Goal: Transaction & Acquisition: Subscribe to service/newsletter

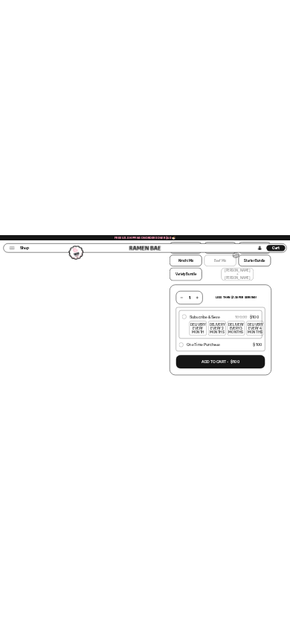
scroll to position [278, 0]
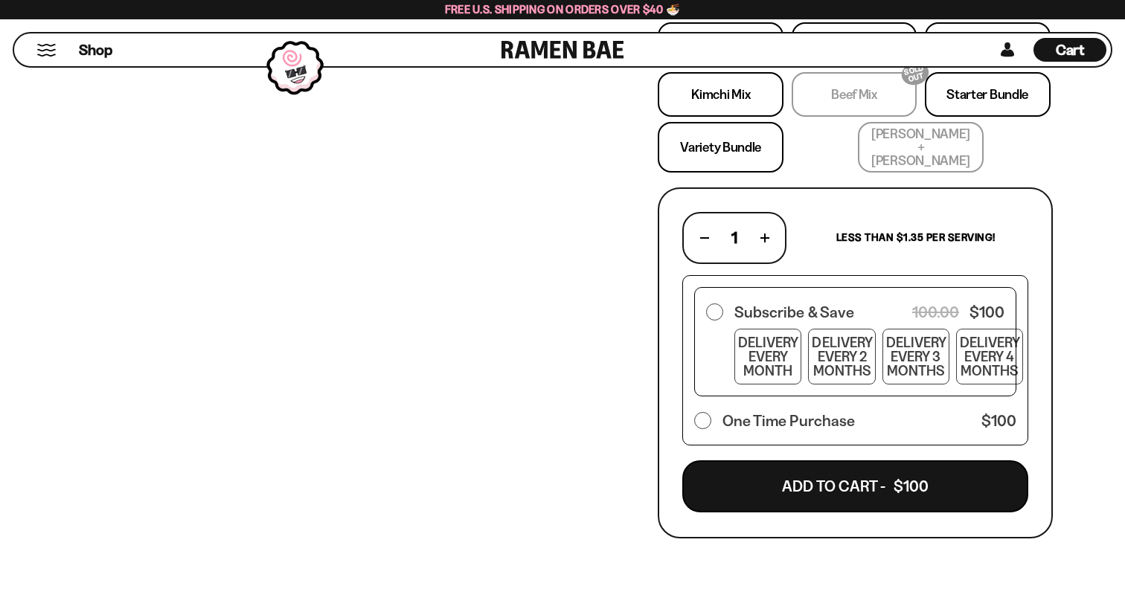
click at [1071, 359] on div "No reviews Test Subscription Product $100.00 Classic Seafood Mix Veggie Mix SOL…" at bounding box center [855, 194] width 499 height 752
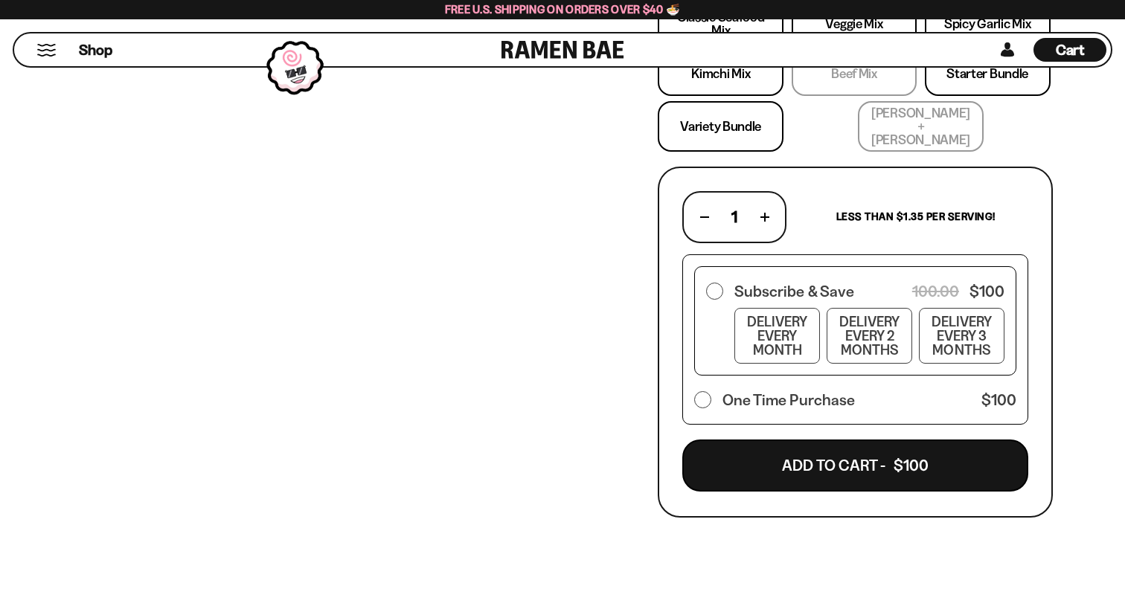
scroll to position [296, 0]
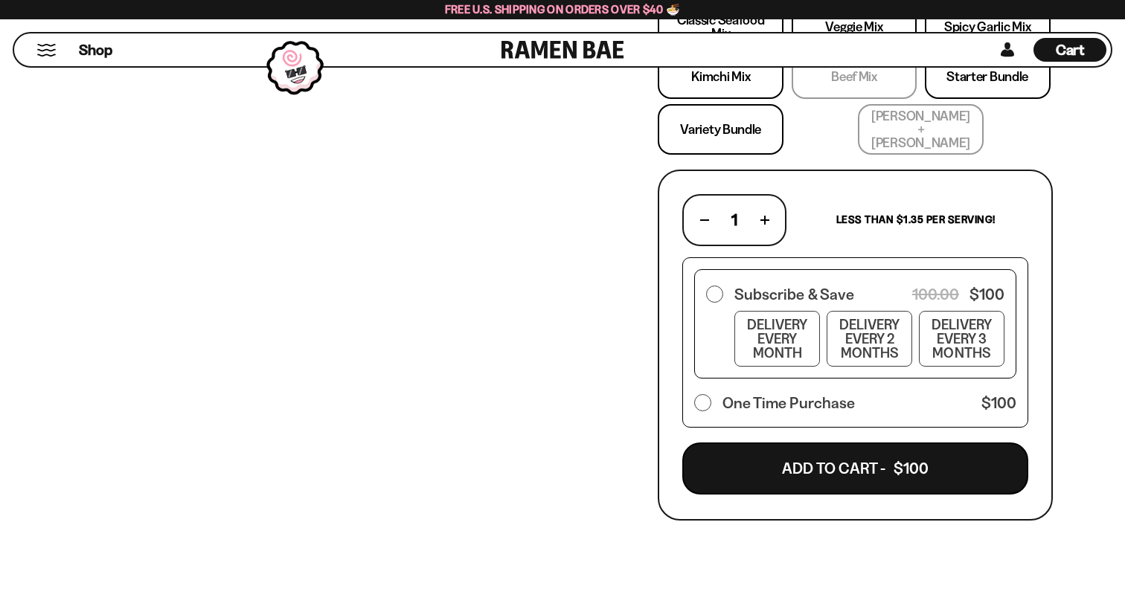
click at [702, 394] on div at bounding box center [702, 402] width 17 height 17
click at [716, 286] on div at bounding box center [714, 294] width 17 height 17
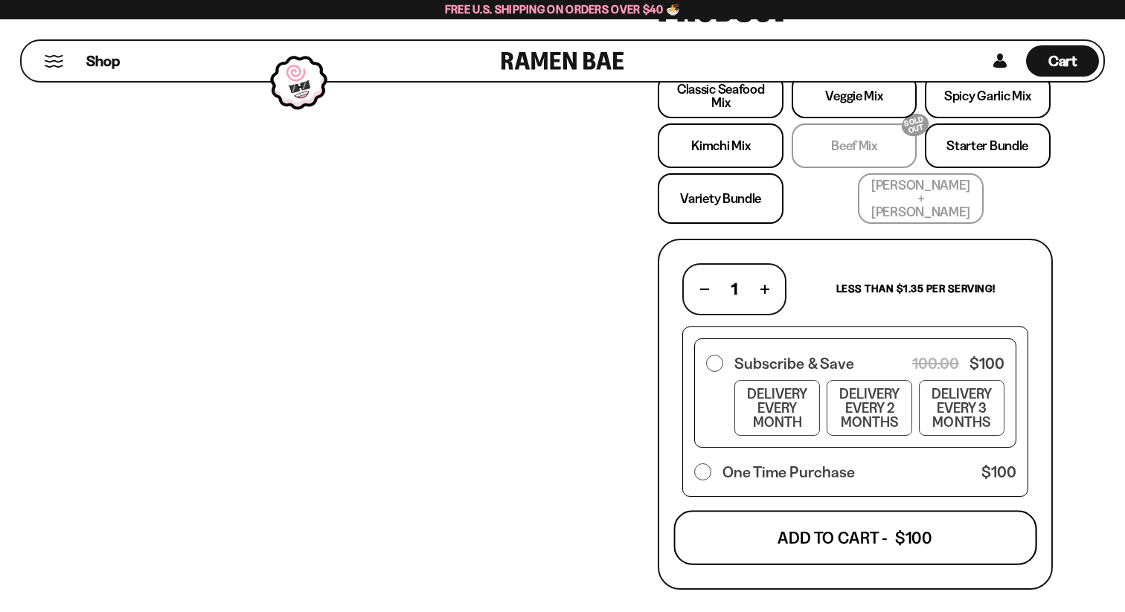
scroll to position [324, 0]
